Goal: Navigation & Orientation: Find specific page/section

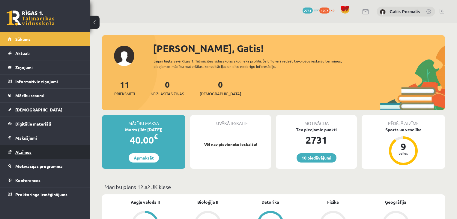
click at [29, 153] on span "Atzīmes" at bounding box center [23, 151] width 16 height 5
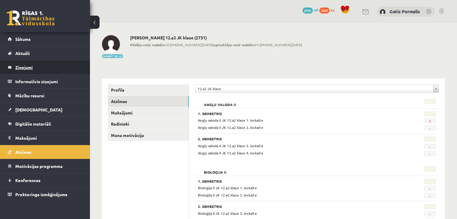
click at [25, 65] on legend "Ziņojumi 0" at bounding box center [48, 67] width 67 height 14
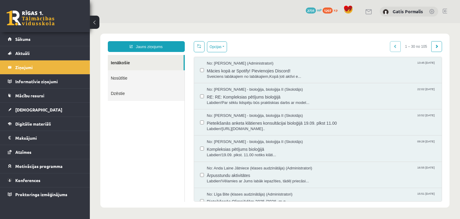
click at [118, 78] on link "Nosūtītie" at bounding box center [146, 77] width 77 height 15
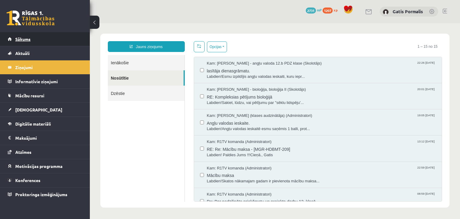
click at [20, 41] on link "Sākums" at bounding box center [45, 39] width 75 height 14
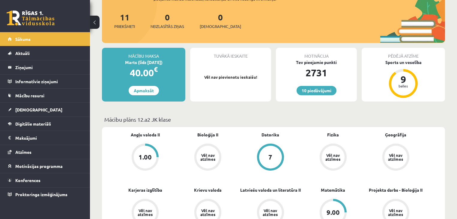
scroll to position [144, 0]
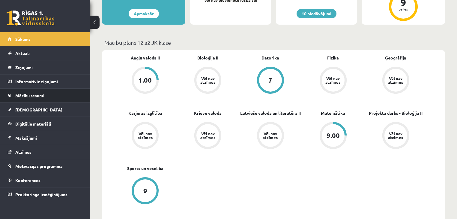
click at [28, 97] on span "Mācību resursi" at bounding box center [29, 95] width 29 height 5
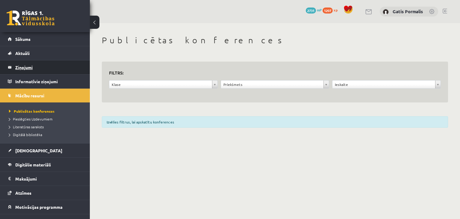
click at [23, 70] on legend "Ziņojumi 0" at bounding box center [48, 67] width 67 height 14
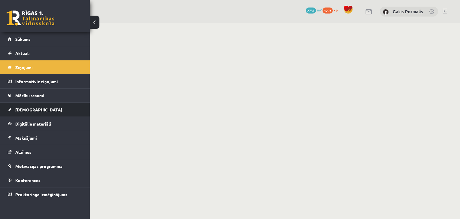
click at [28, 109] on span "[DEMOGRAPHIC_DATA]" at bounding box center [38, 109] width 47 height 5
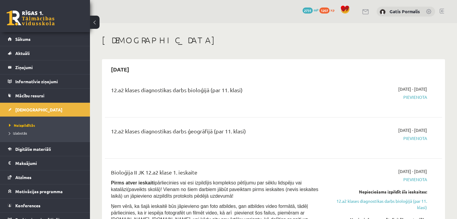
click at [440, 10] on link at bounding box center [441, 11] width 4 height 5
